Goal: Task Accomplishment & Management: Use online tool/utility

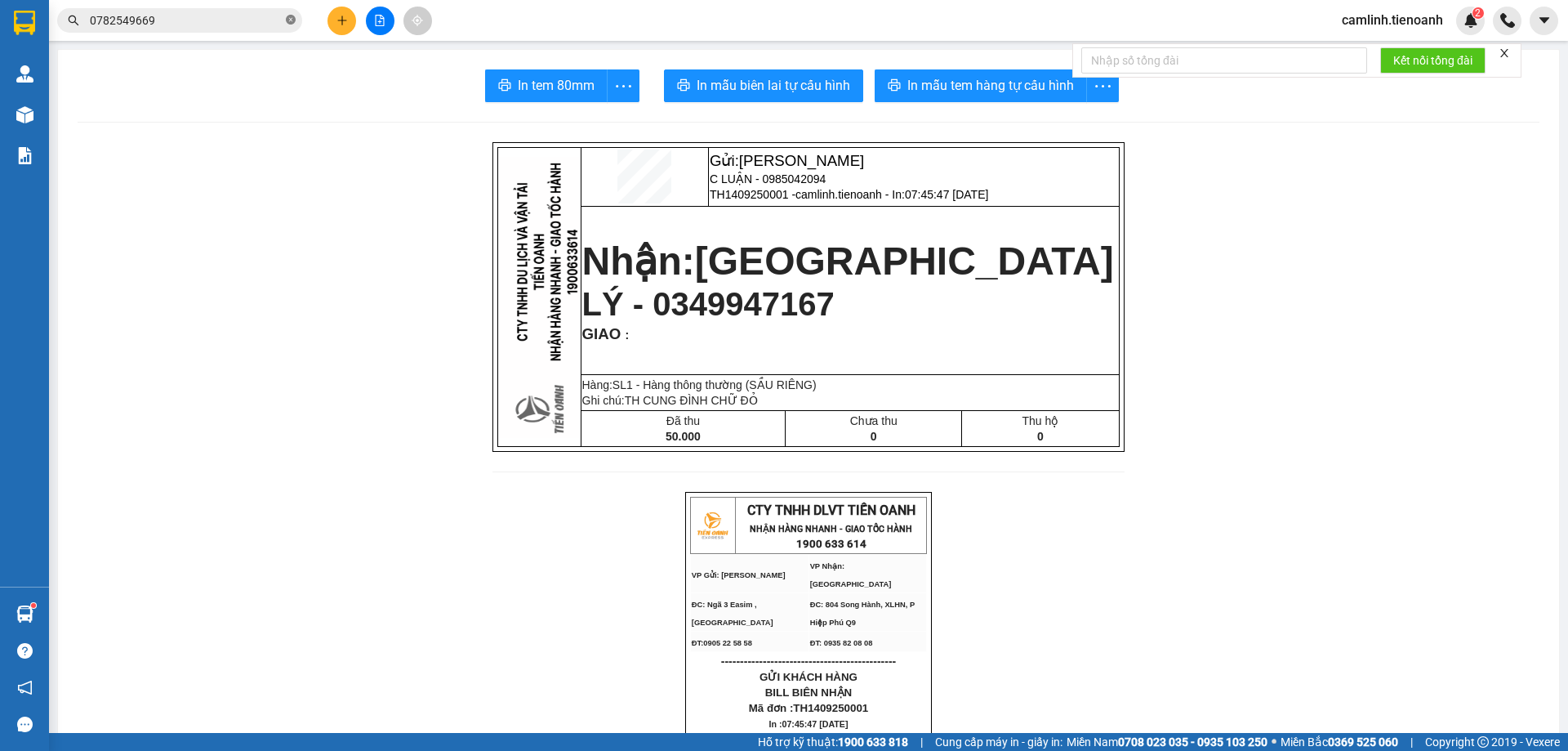
click at [286, 23] on icon "close-circle" at bounding box center [290, 19] width 10 height 10
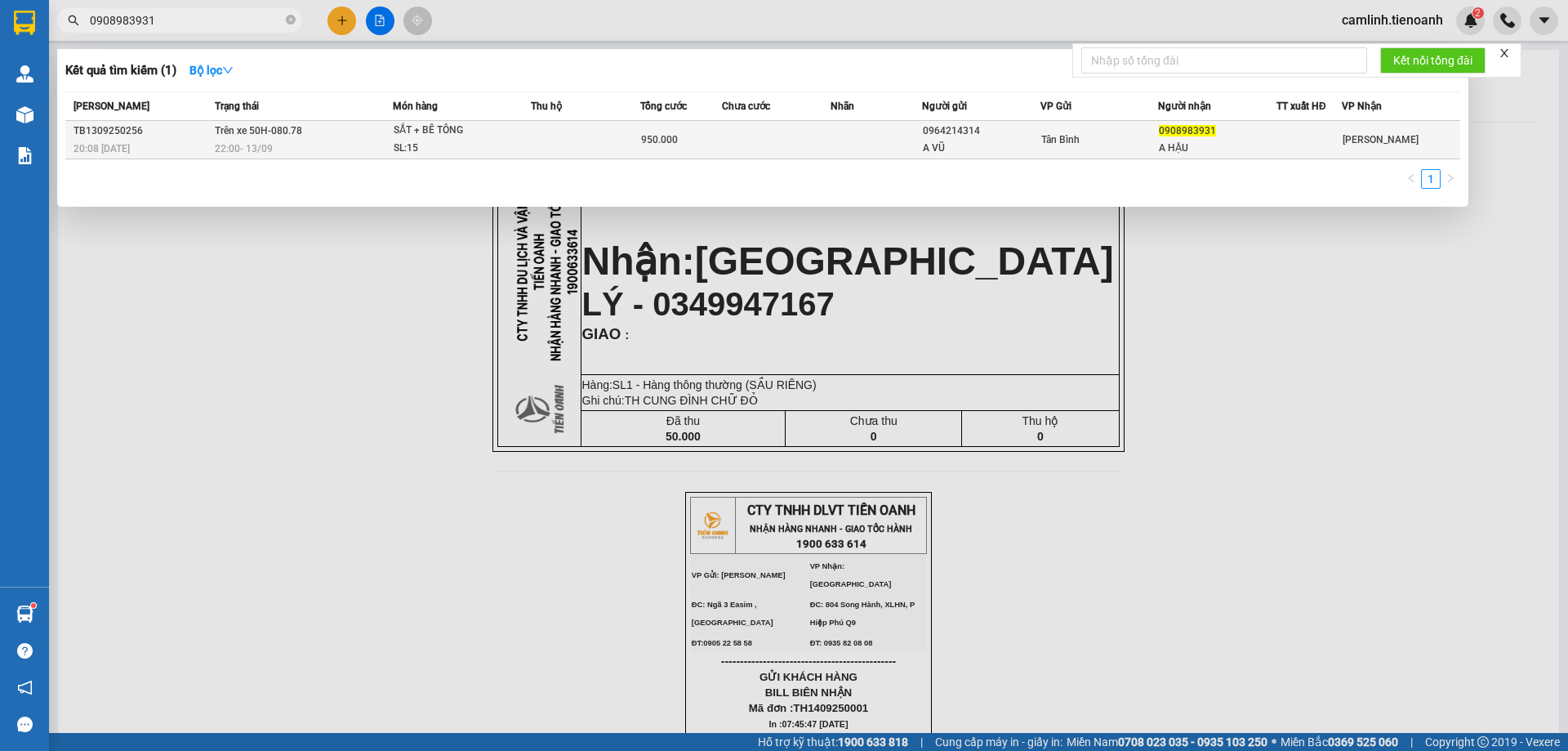
type input "0908983931"
click at [674, 139] on span "950.000" at bounding box center [659, 139] width 36 height 12
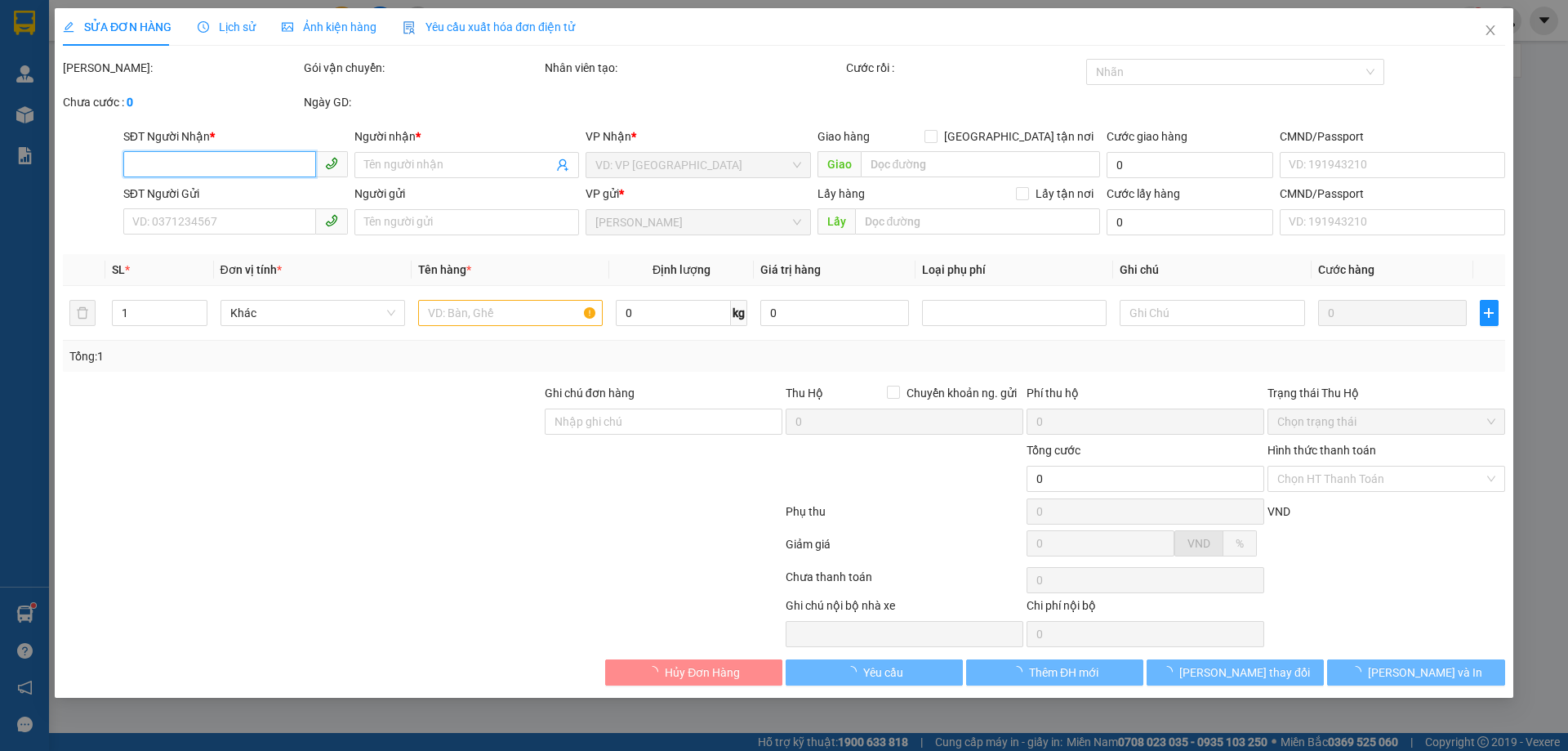
type input "0908983931"
type input "A HẬU"
type input "0964214314"
type input "A VŨ"
type input "950.000"
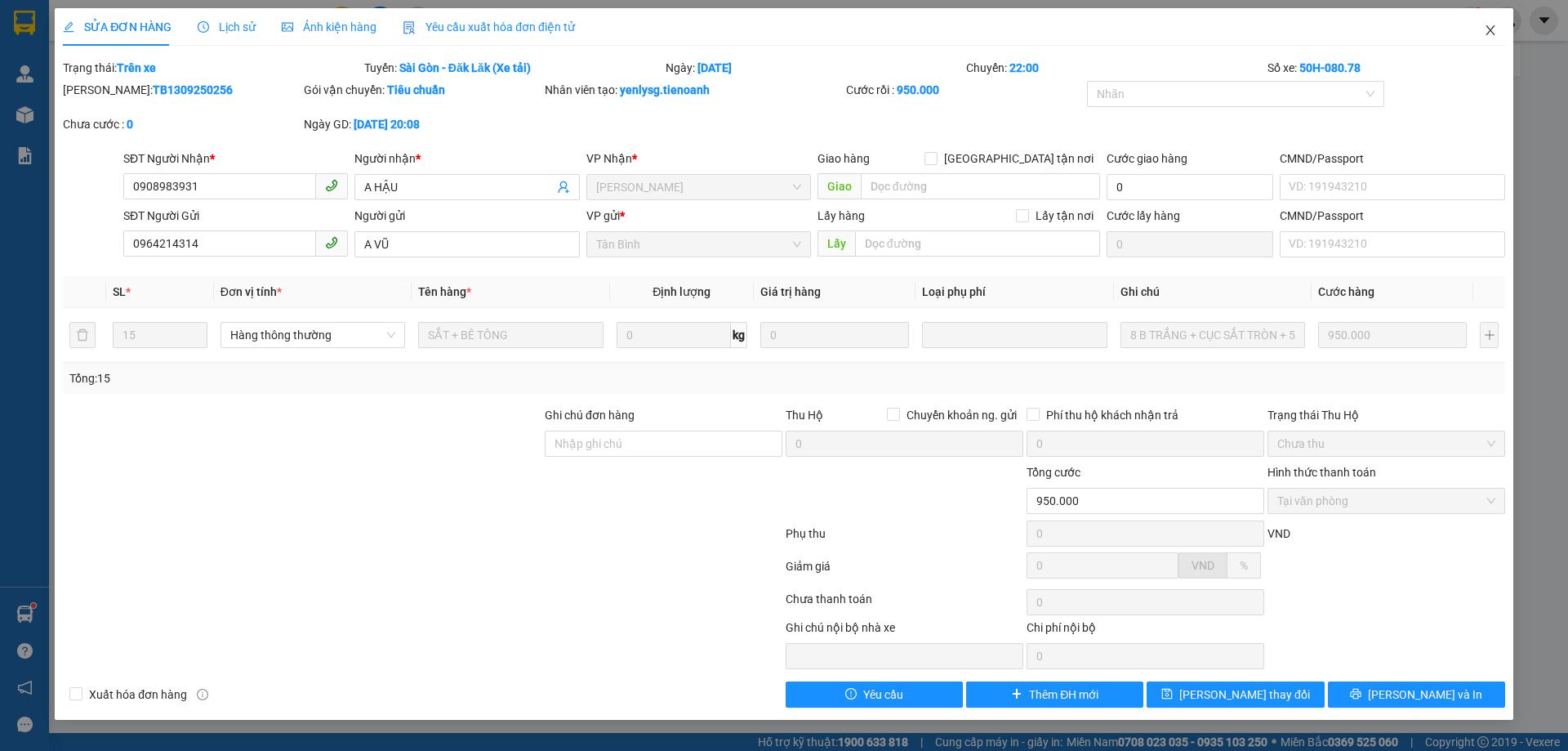
click at [1487, 26] on icon "close" at bounding box center [1490, 30] width 13 height 13
